Goal: Find specific page/section

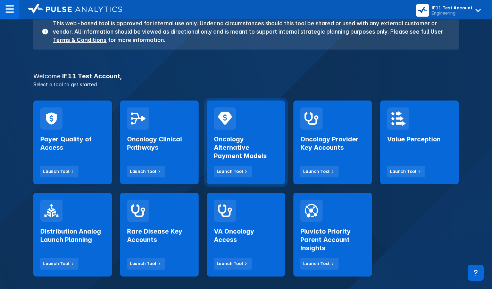
scroll to position [73, 0]
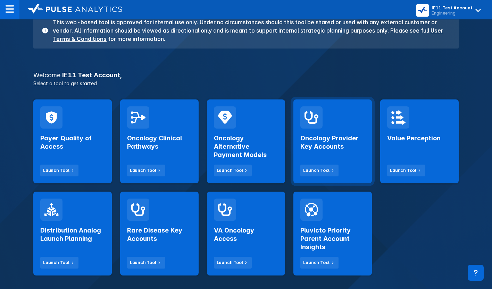
click at [317, 148] on h2 "Oncology Provider Key Accounts" at bounding box center [332, 142] width 65 height 17
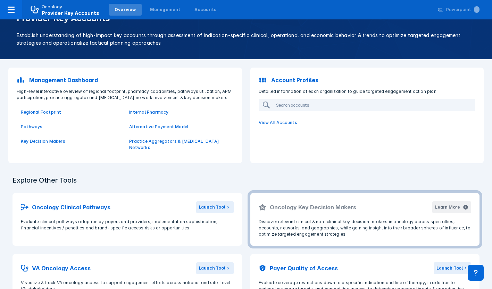
scroll to position [23, 0]
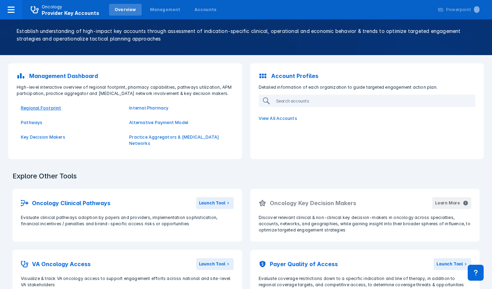
click at [49, 108] on p "Regional Footprint" at bounding box center [71, 108] width 100 height 6
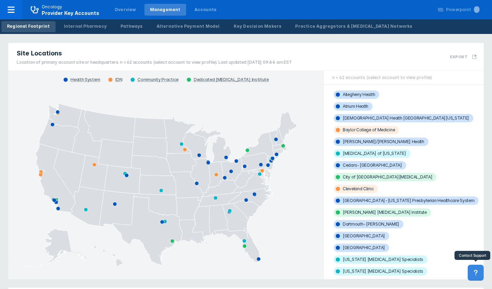
click at [474, 279] on button at bounding box center [475, 273] width 16 height 16
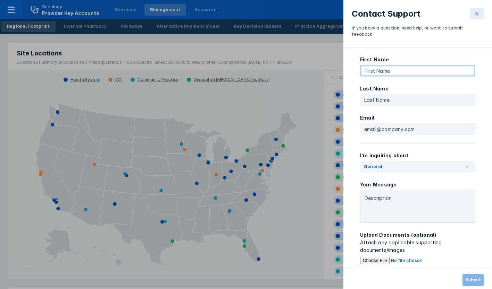
click at [376, 65] on input "text" at bounding box center [417, 71] width 115 height 12
click at [474, 17] on button at bounding box center [476, 13] width 14 height 11
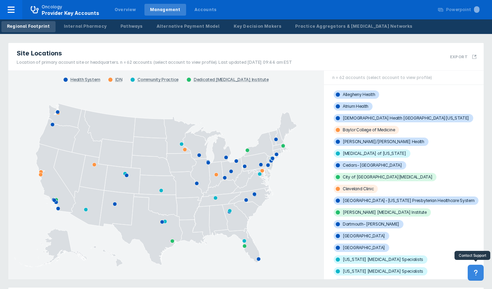
click at [474, 275] on icon at bounding box center [476, 273] width 8 height 8
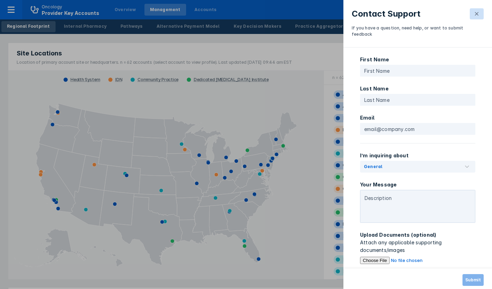
click at [478, 14] on icon at bounding box center [477, 14] width 6 height 6
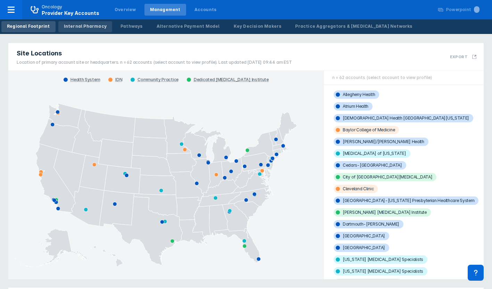
click at [96, 30] on link "Internal Pharmacy" at bounding box center [85, 26] width 54 height 11
